Goal: Find specific page/section: Find specific page/section

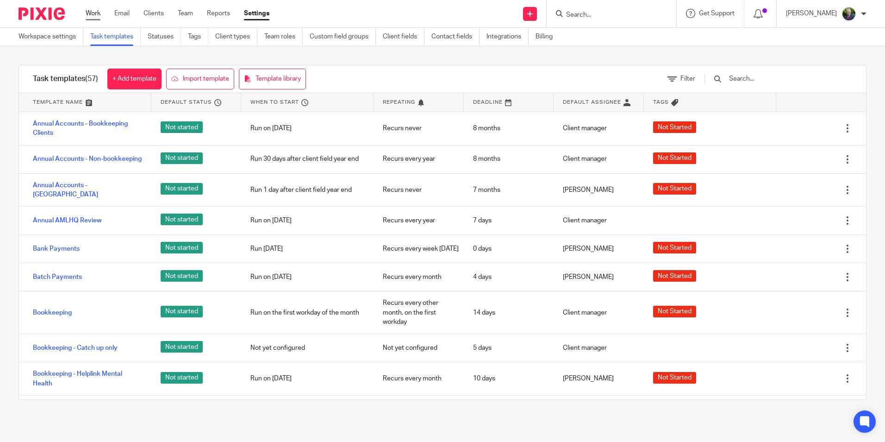
click at [90, 13] on link "Work" at bounding box center [93, 13] width 15 height 9
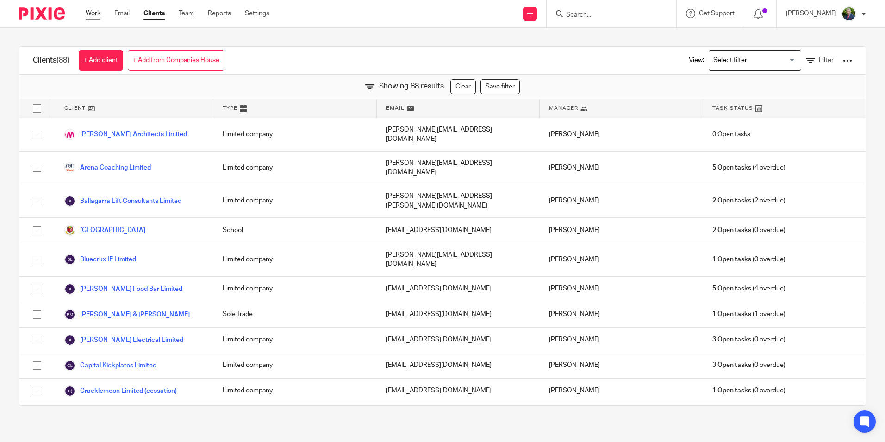
click at [95, 12] on link "Work" at bounding box center [93, 13] width 15 height 9
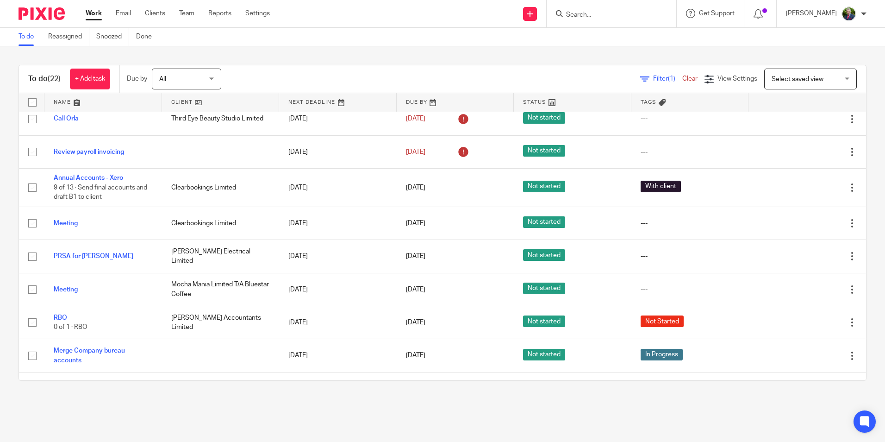
scroll to position [370, 0]
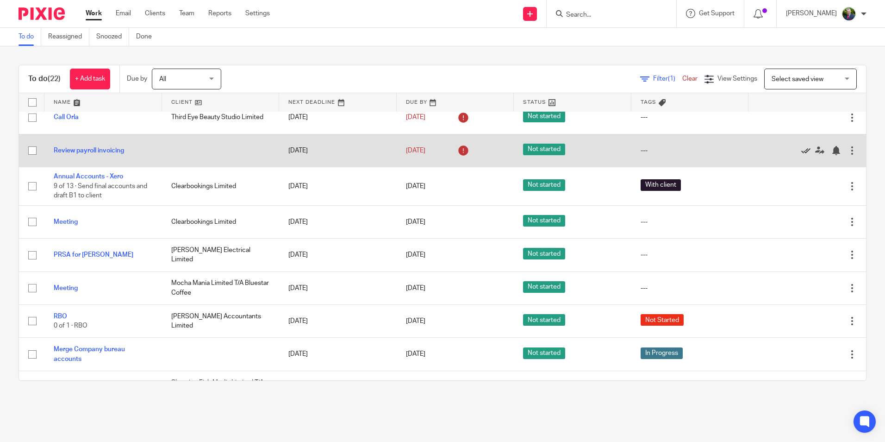
click at [802, 155] on icon at bounding box center [806, 150] width 9 height 9
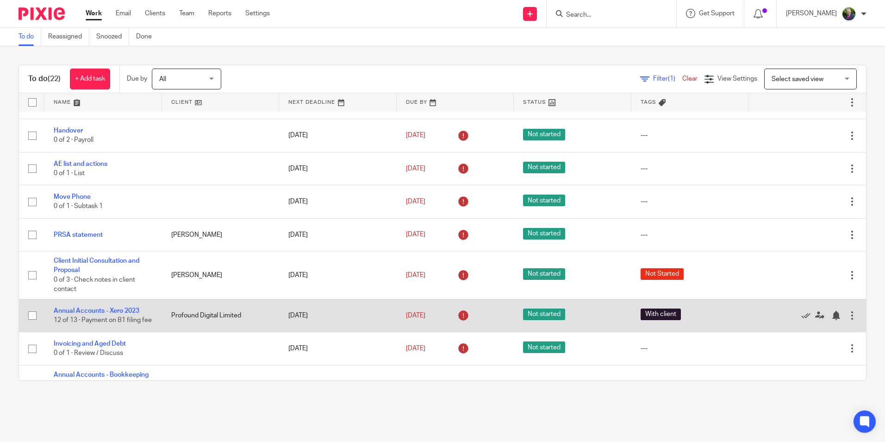
scroll to position [0, 0]
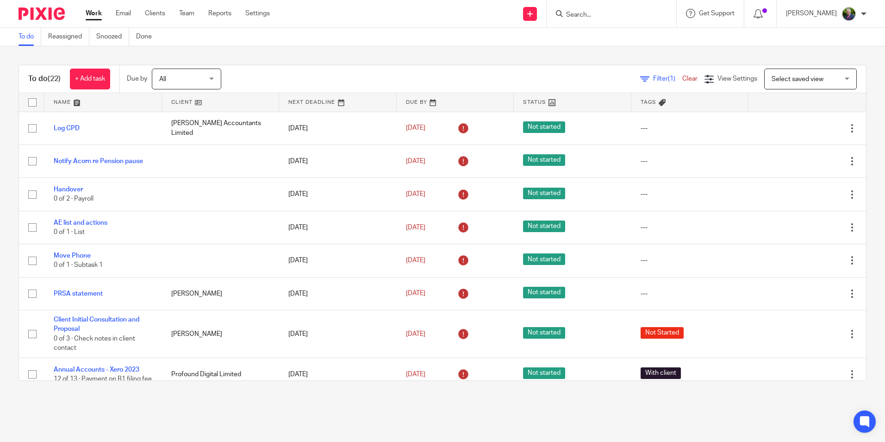
click at [632, 10] on form at bounding box center [614, 14] width 99 height 12
click at [630, 16] on input "Search" at bounding box center [606, 15] width 83 height 8
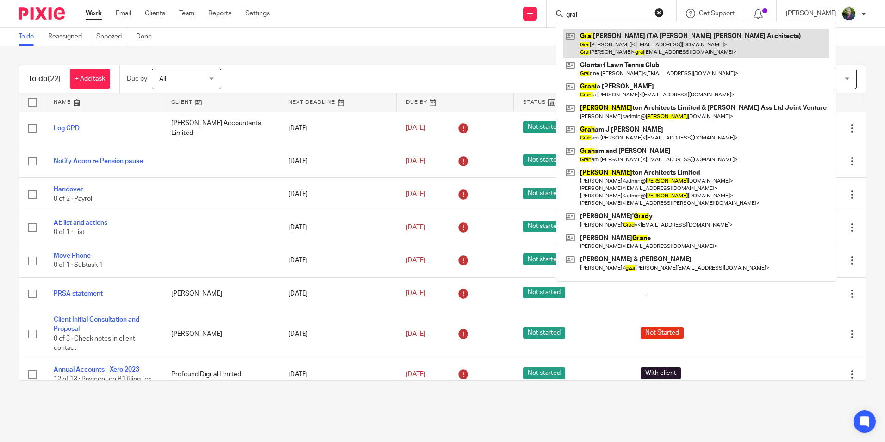
type input "grai"
click at [646, 41] on link at bounding box center [697, 43] width 266 height 29
